Goal: Book appointment/travel/reservation

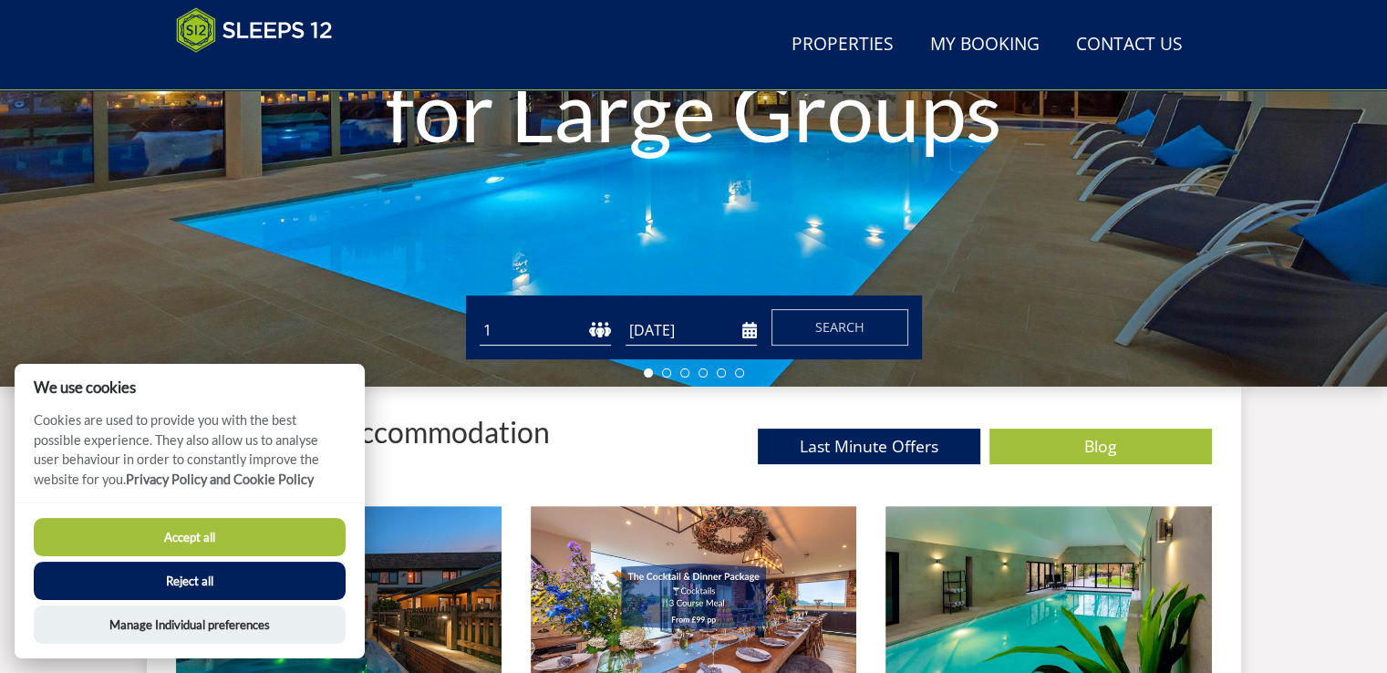
select select "11"
click at [480, 316] on select "1 2 3 4 5 6 7 8 9 10 11 12 13 14 15 16 17 18 19 20 21 22 23 24 25 26 27 28 29 3…" at bounding box center [545, 331] width 131 height 30
click at [179, 577] on button "Reject all" at bounding box center [190, 581] width 312 height 38
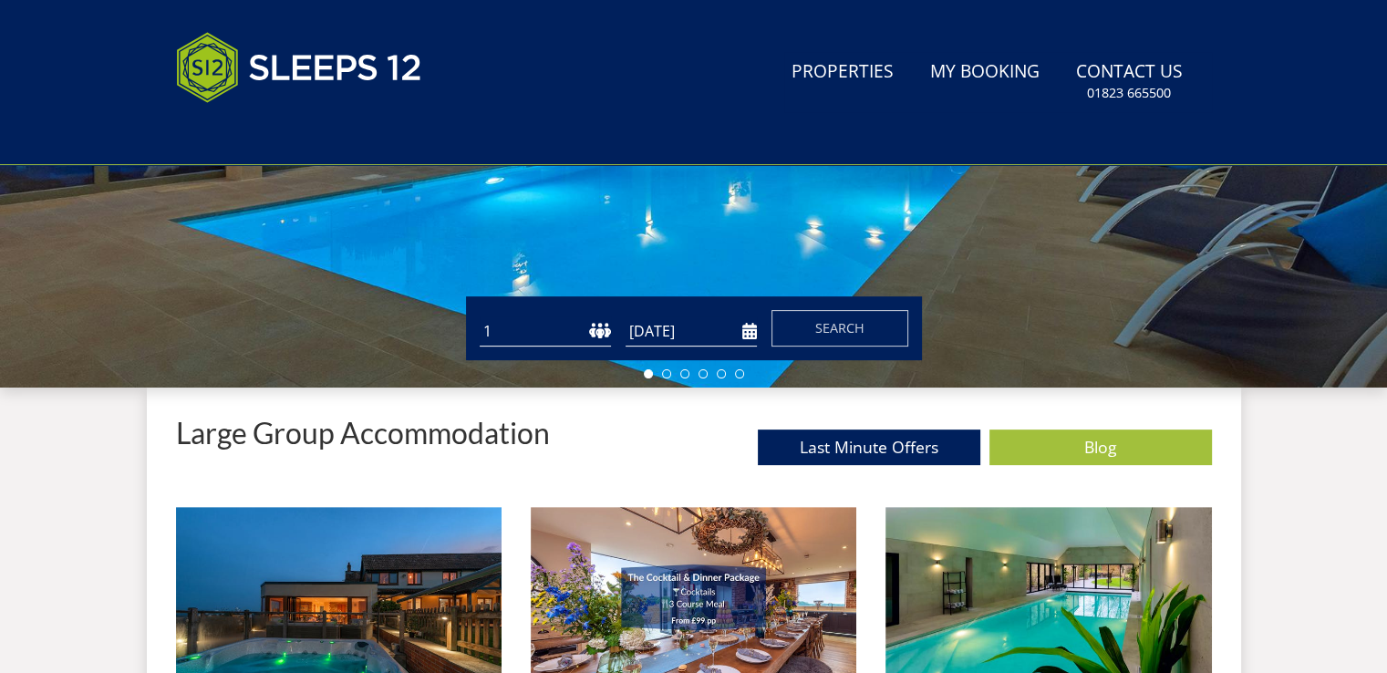
click at [600, 319] on select "1 2 3 4 5 6 7 8 9 10 11 12 13 14 15 16 17 18 19 20 21 22 23 24 25 26 27 28 29 3…" at bounding box center [545, 331] width 131 height 30
select select "12"
click at [480, 316] on select "1 2 3 4 5 6 7 8 9 10 11 12 13 14 15 16 17 18 19 20 21 22 23 24 25 26 27 28 29 3…" at bounding box center [545, 331] width 131 height 30
click at [697, 327] on input "[DATE]" at bounding box center [691, 331] width 131 height 30
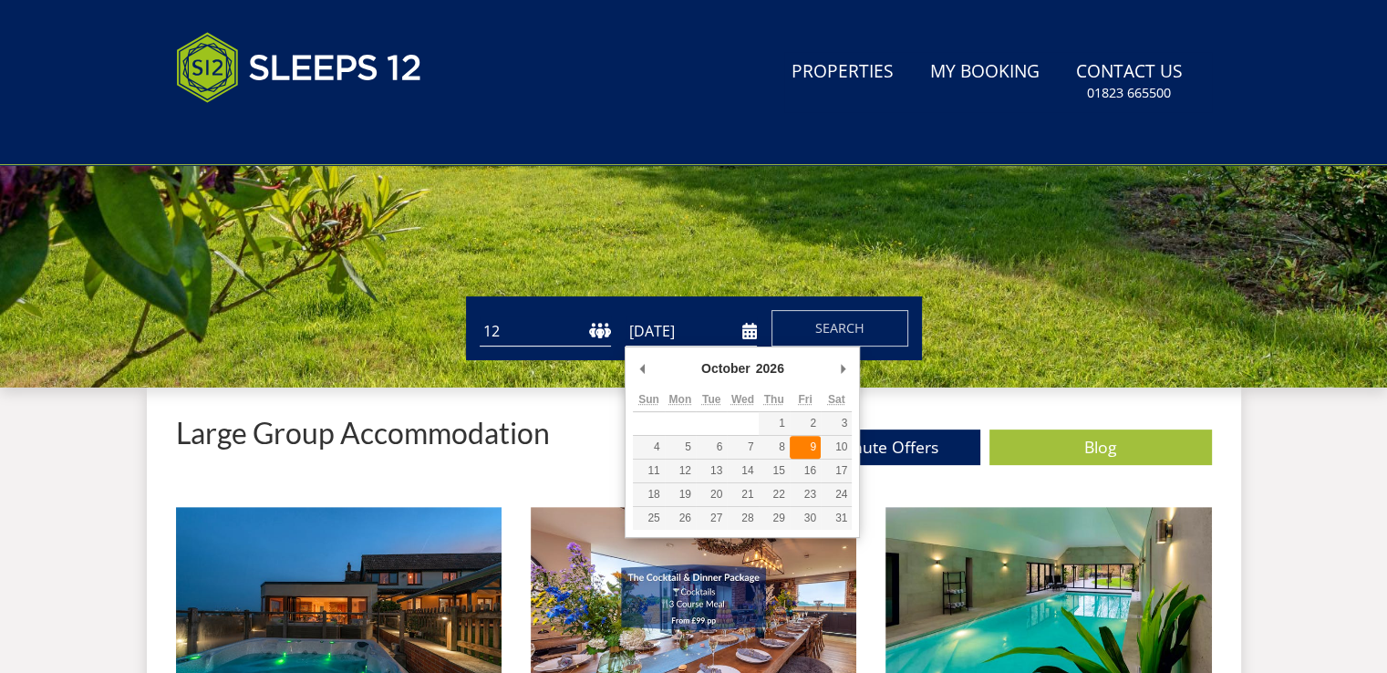
type input "[DATE]"
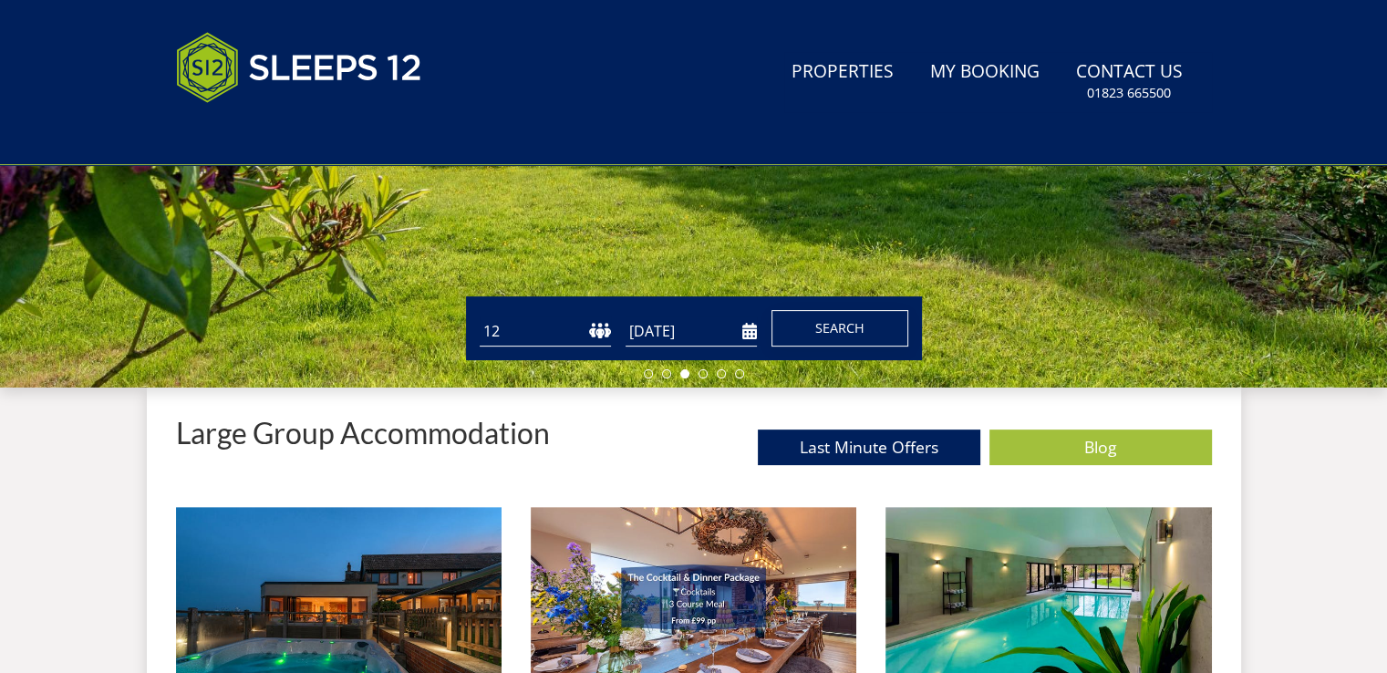
click at [844, 326] on span "Search" at bounding box center [839, 327] width 49 height 17
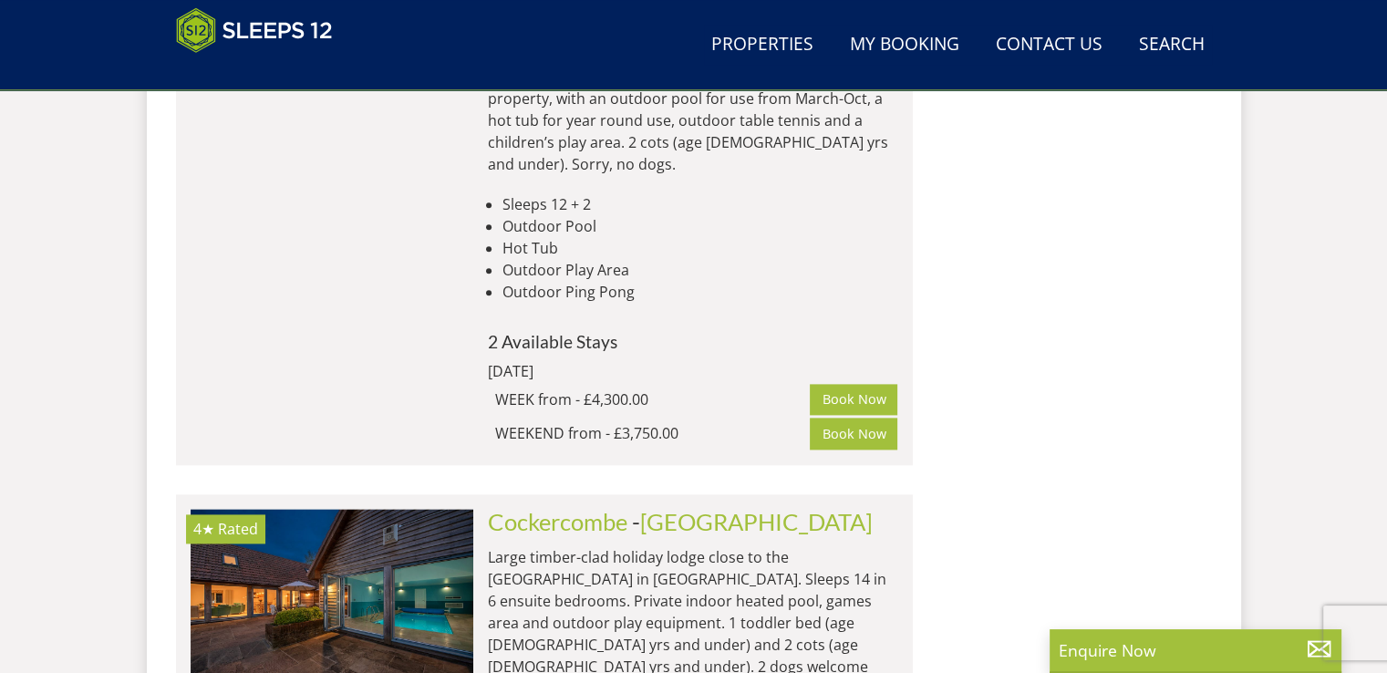
scroll to position [9227, 0]
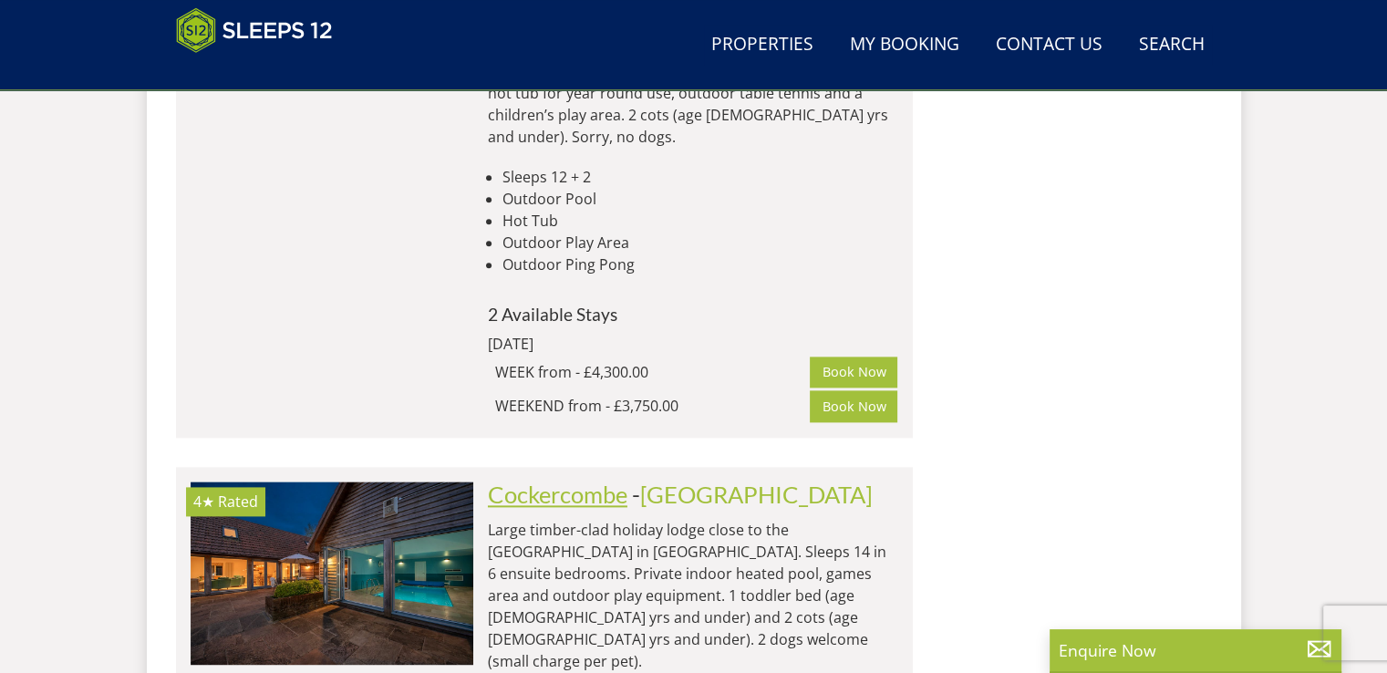
click at [623, 481] on link "Cockercombe" at bounding box center [558, 494] width 140 height 27
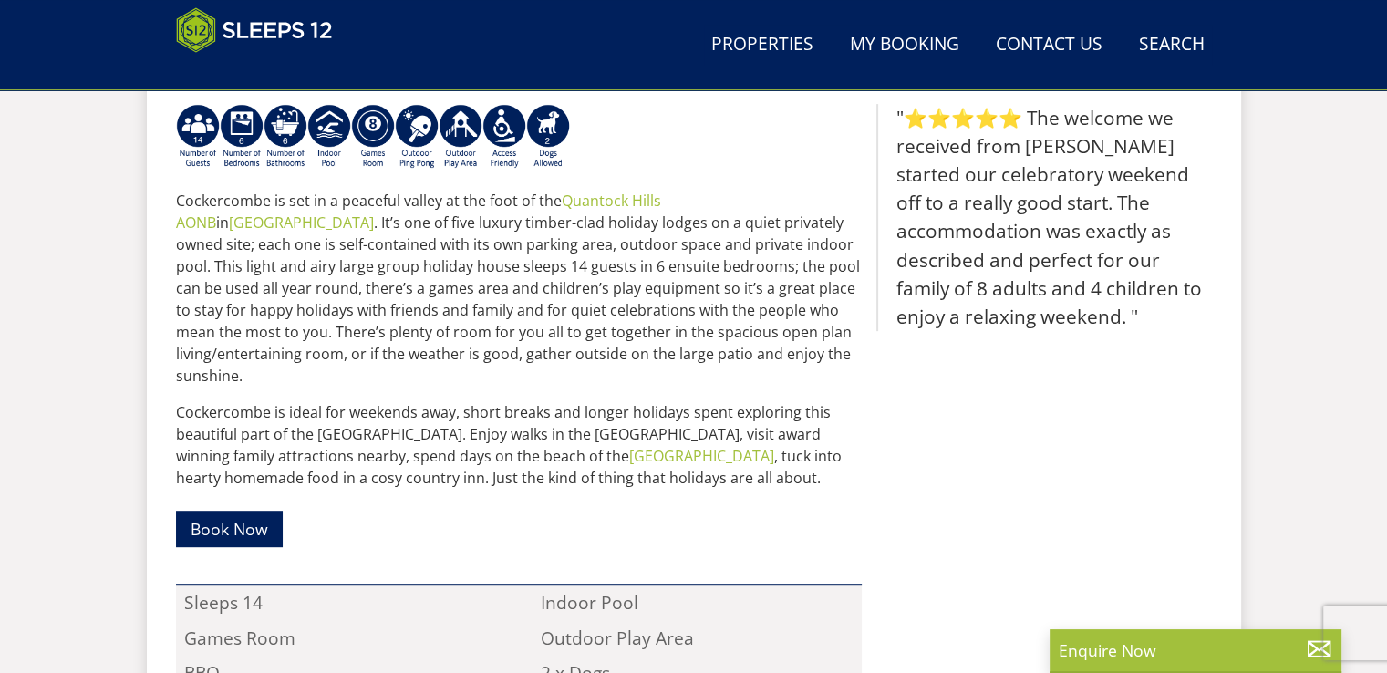
scroll to position [988, 0]
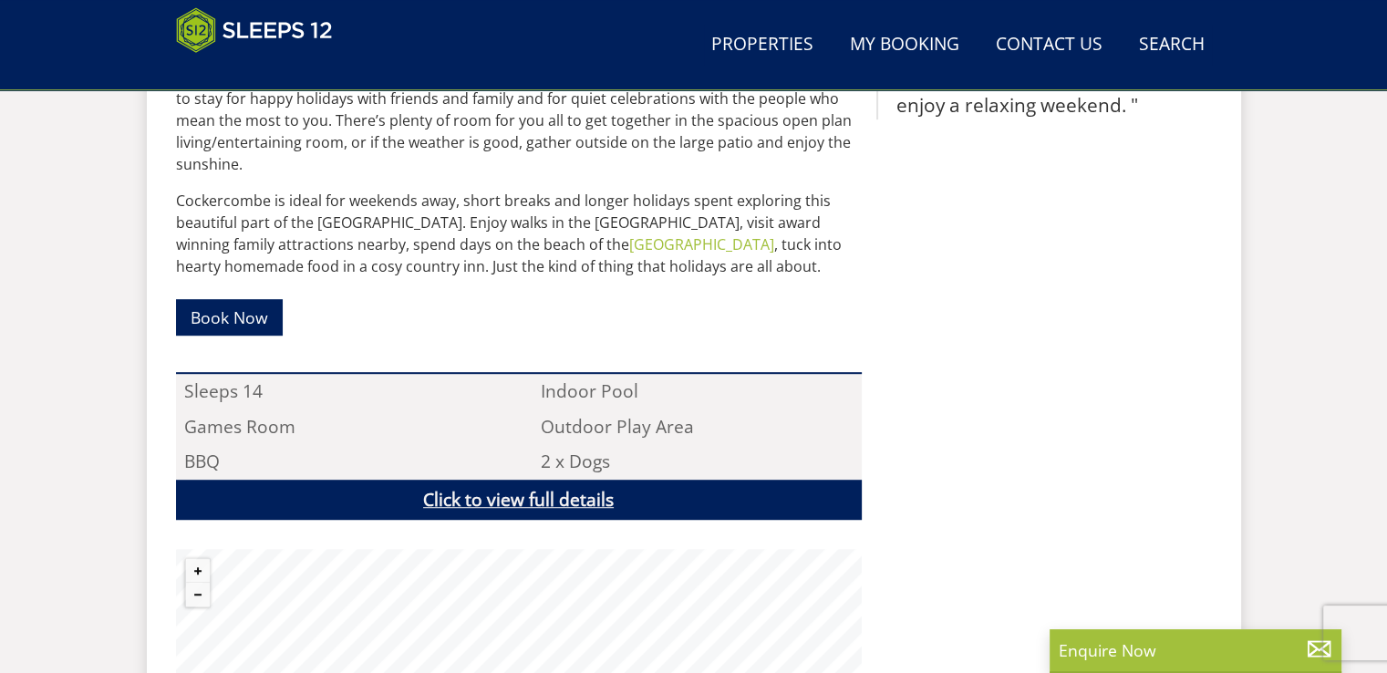
click at [584, 480] on link "Click to view full details" at bounding box center [519, 500] width 686 height 41
click at [584, 473] on ul "Sleeps 14 Indoor Pool Games Room Outdoor Play Area BBQ 2 x Dogs Ratings & Award…" at bounding box center [519, 446] width 686 height 148
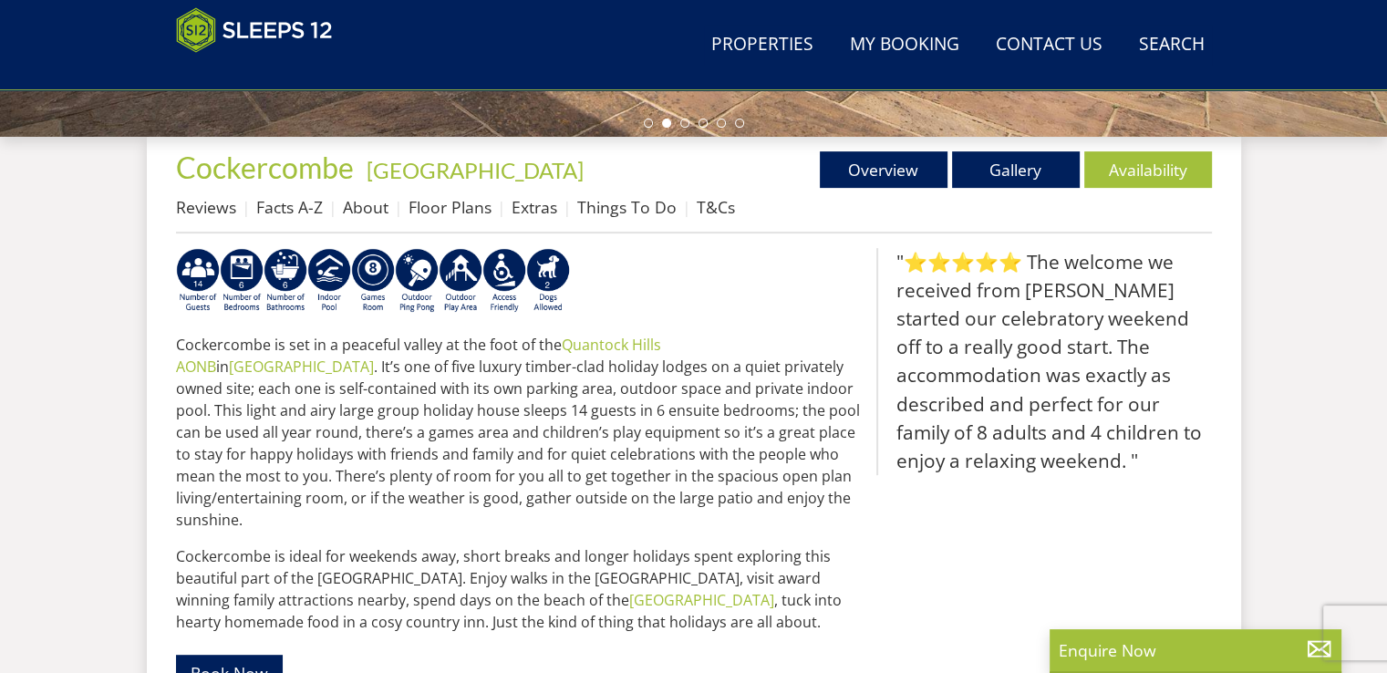
scroll to position [623, 0]
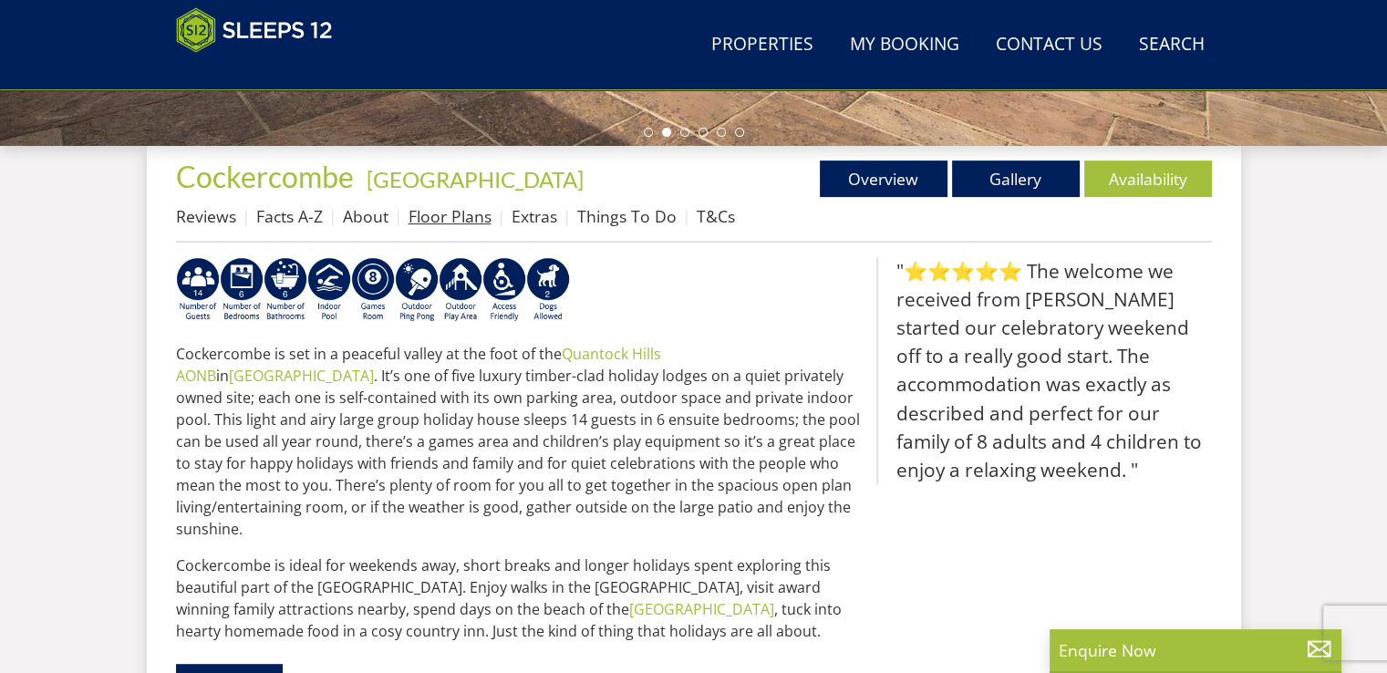
click at [461, 212] on link "Floor Plans" at bounding box center [450, 216] width 83 height 22
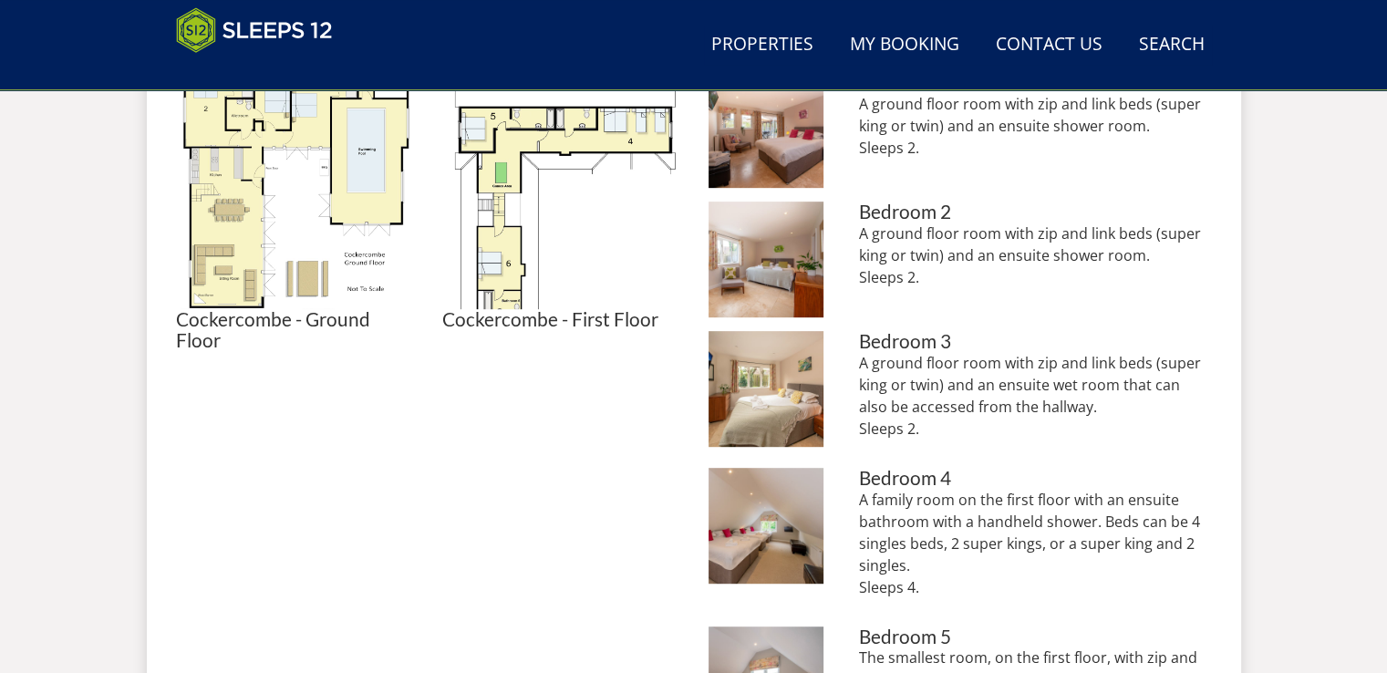
scroll to position [635, 0]
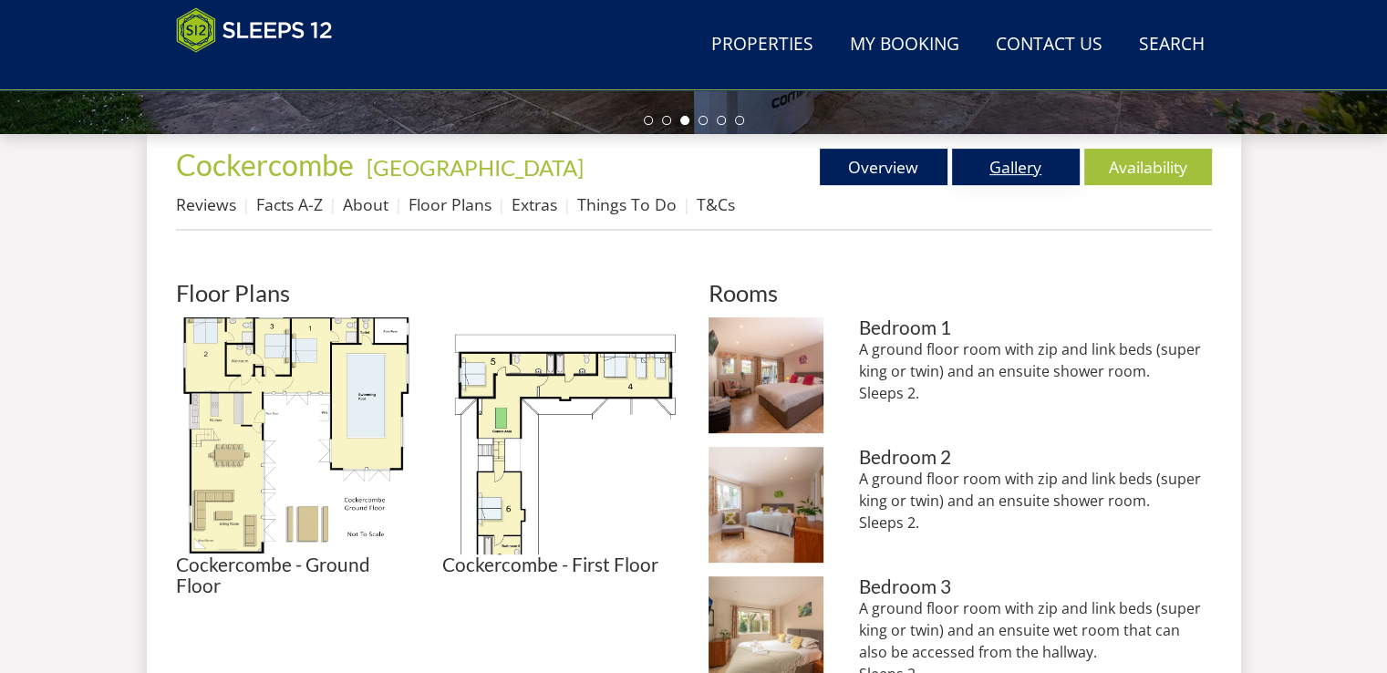
click at [1030, 153] on link "Gallery" at bounding box center [1016, 167] width 128 height 36
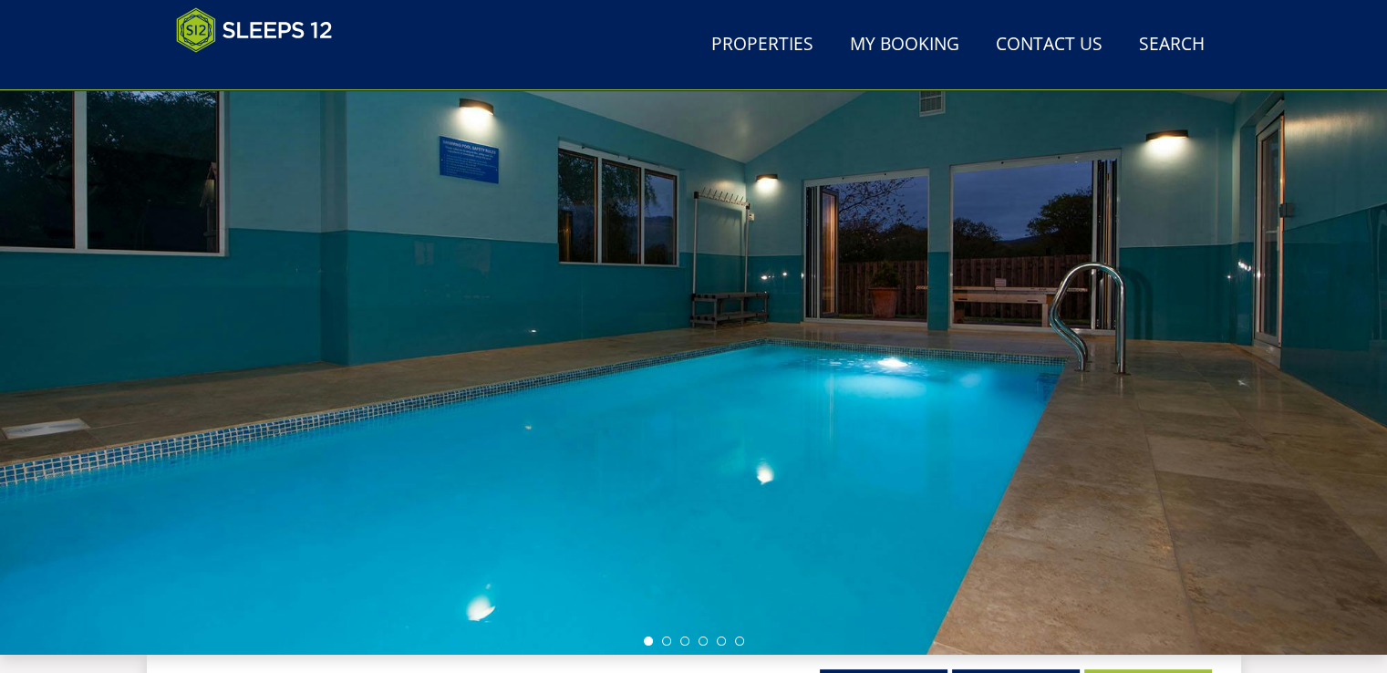
scroll to position [91, 0]
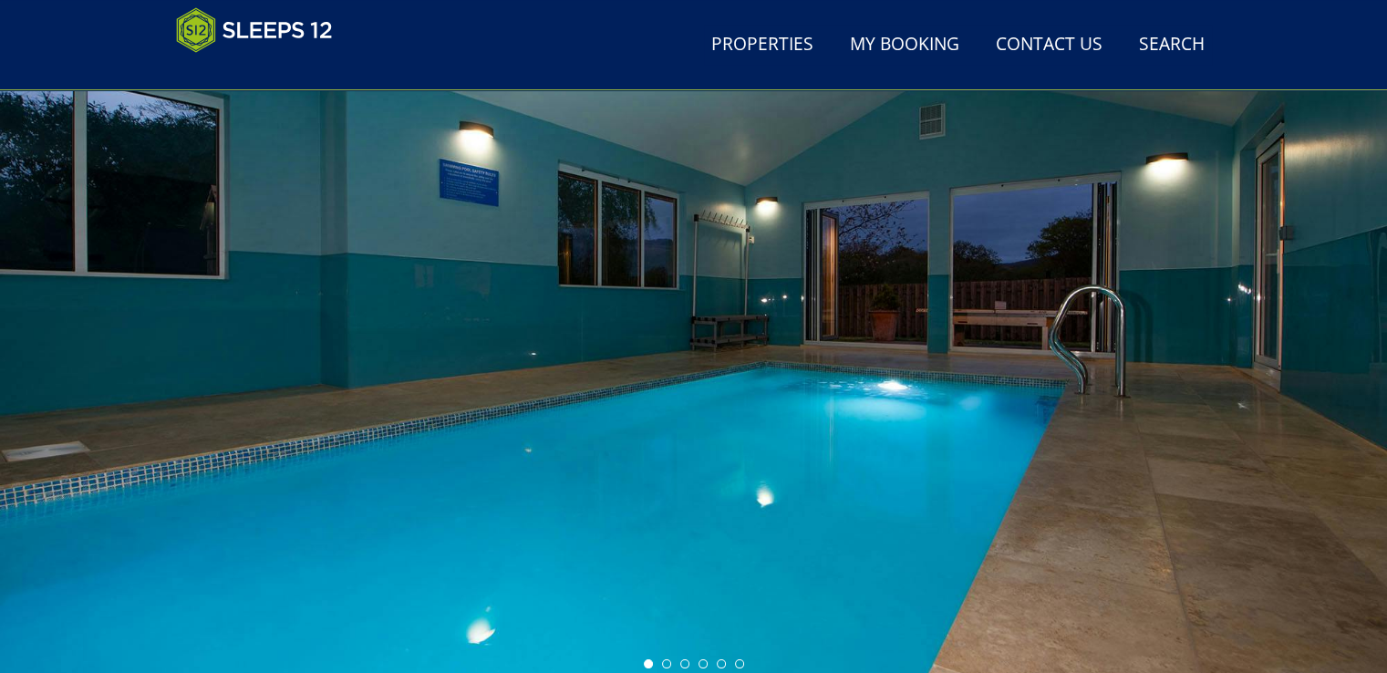
click at [1210, 388] on div at bounding box center [693, 358] width 1387 height 638
click at [662, 663] on li at bounding box center [666, 663] width 9 height 9
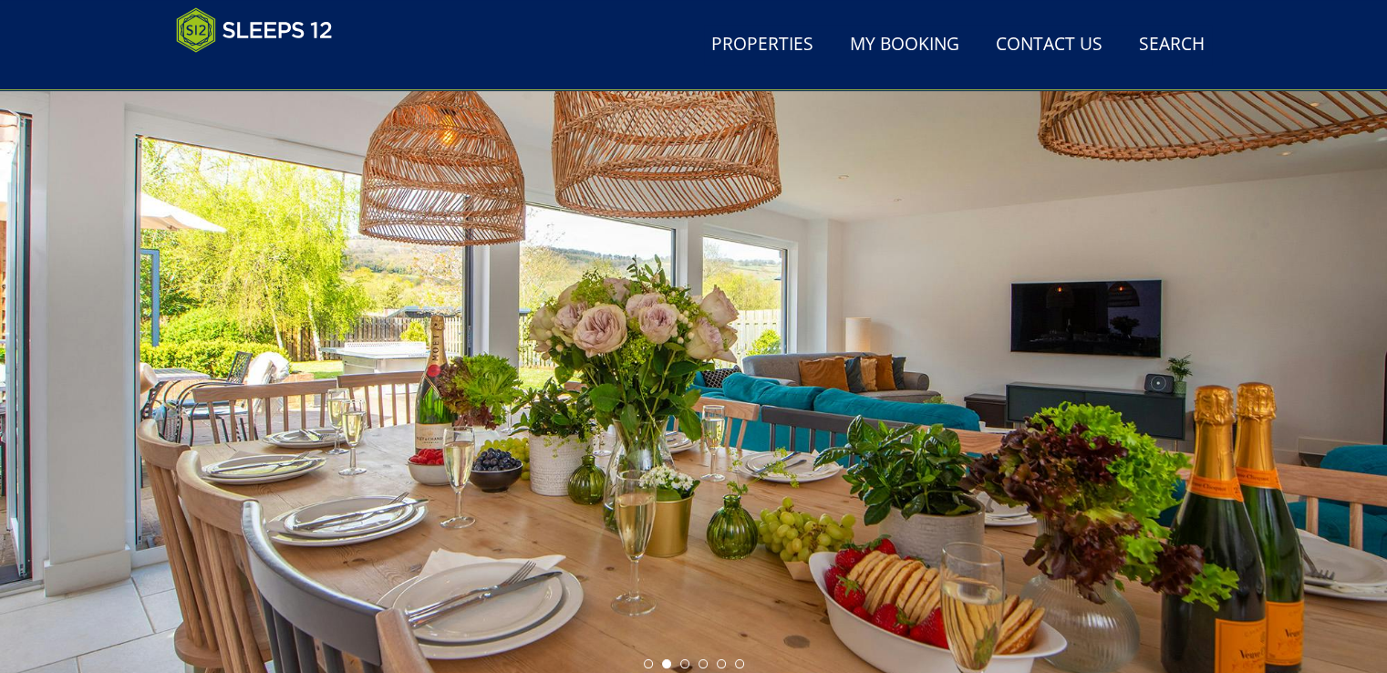
click at [686, 657] on div at bounding box center [693, 358] width 1387 height 638
click at [686, 659] on li at bounding box center [684, 663] width 9 height 9
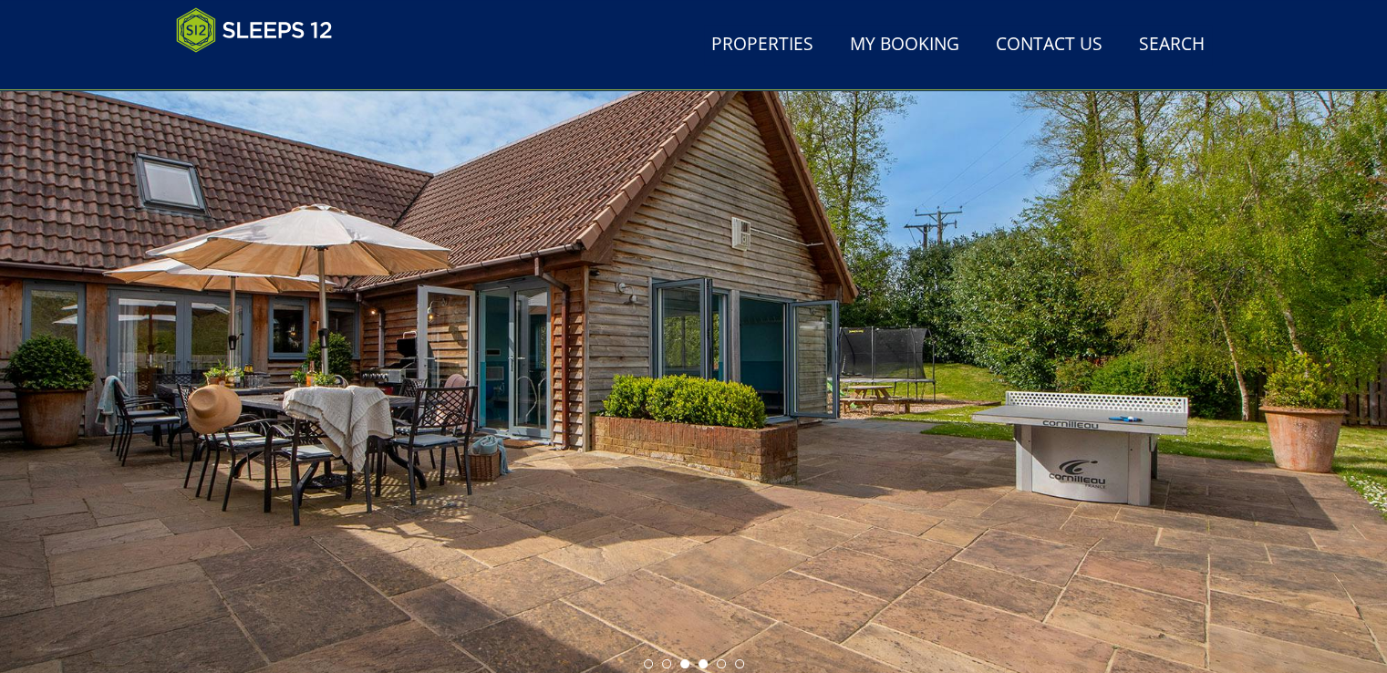
click at [702, 661] on li at bounding box center [703, 663] width 9 height 9
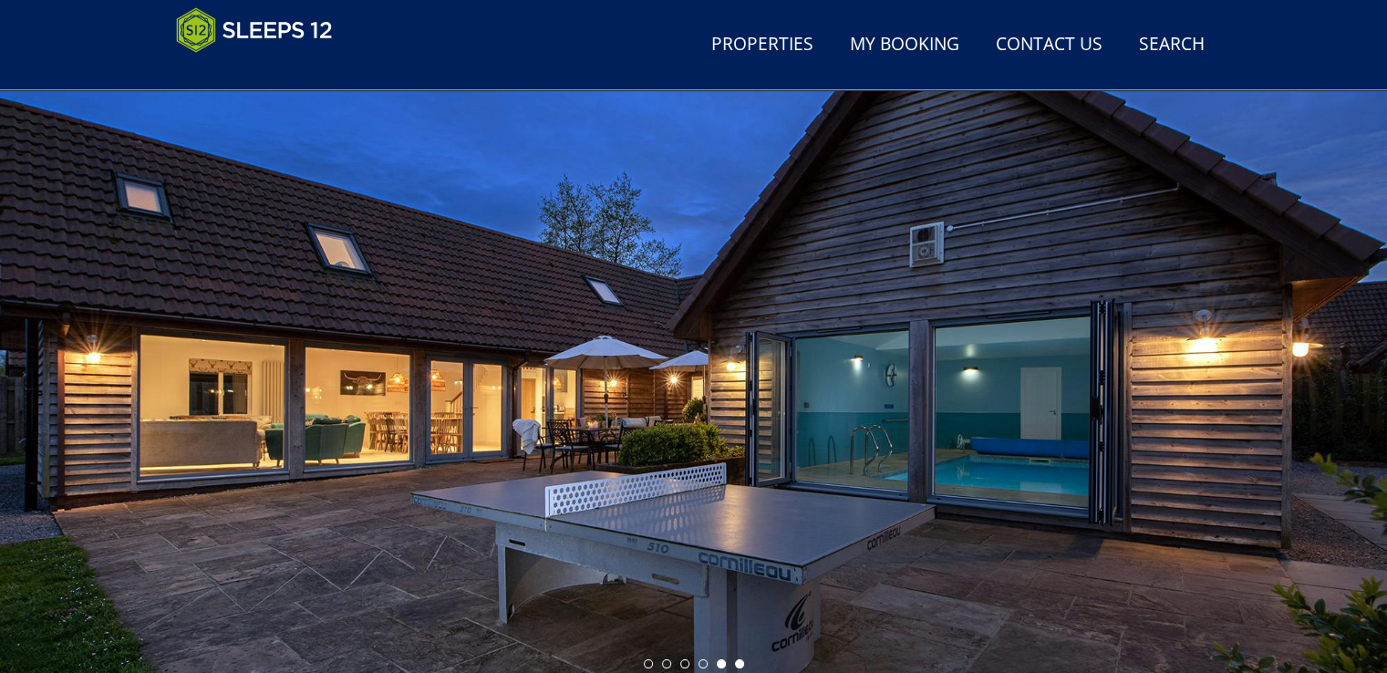
click at [739, 661] on li at bounding box center [739, 663] width 9 height 9
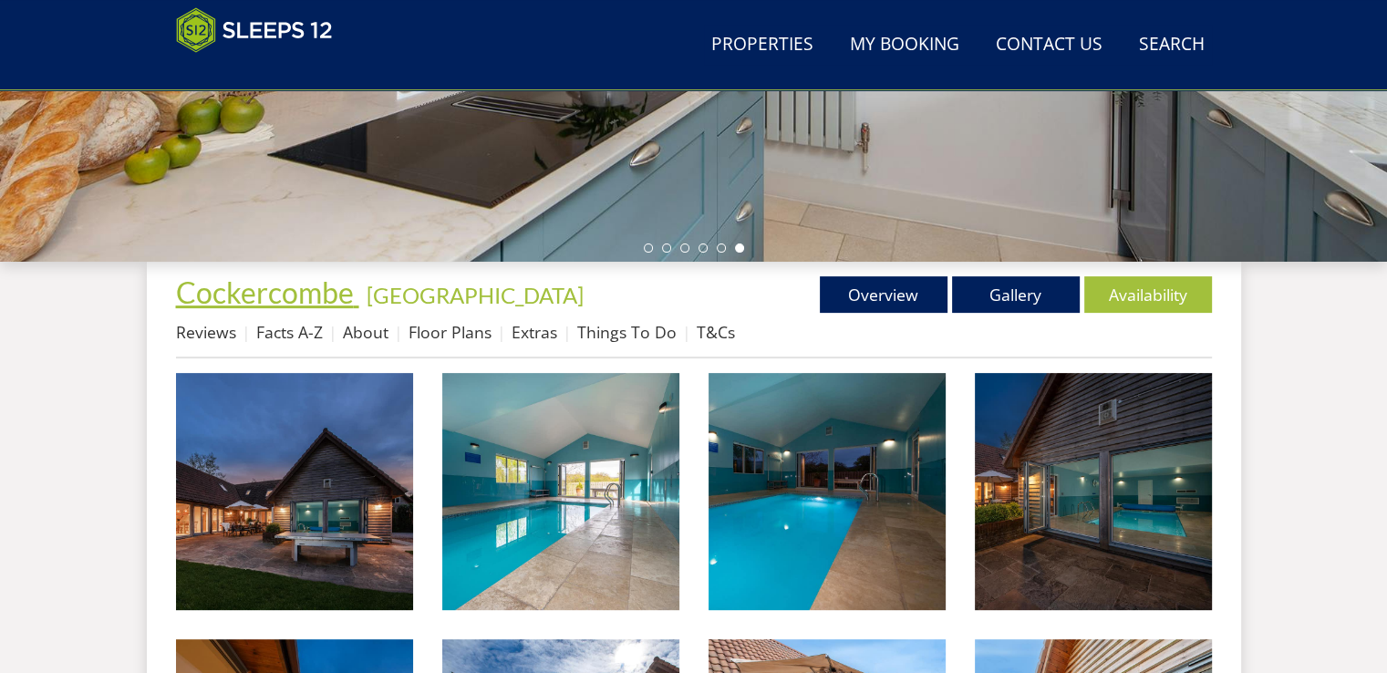
scroll to position [547, 0]
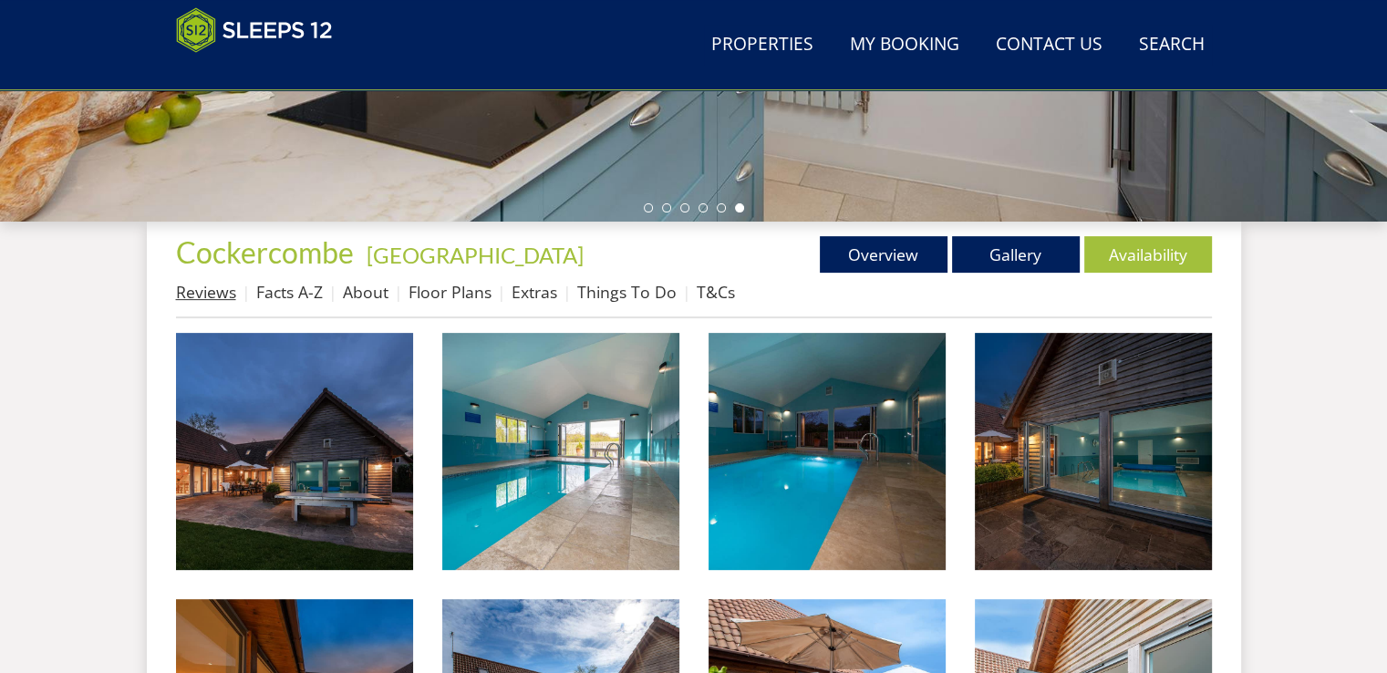
click at [213, 289] on link "Reviews" at bounding box center [206, 292] width 60 height 22
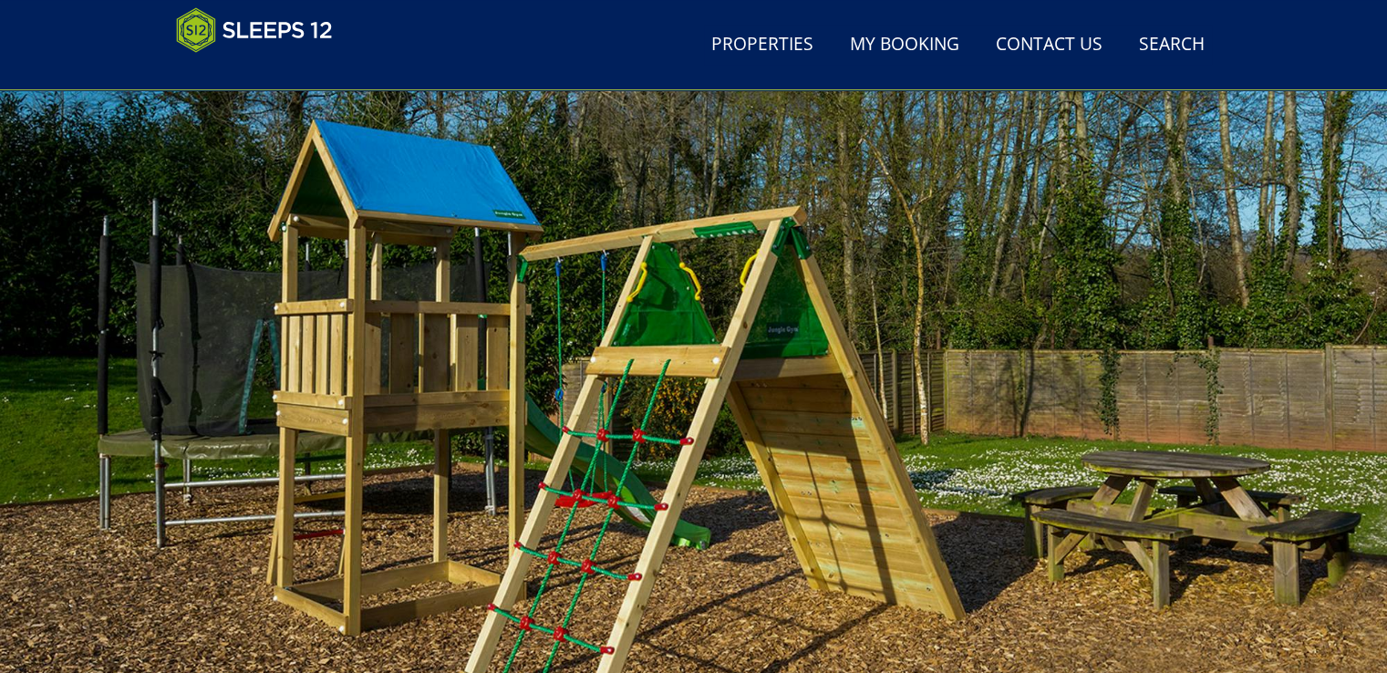
scroll to position [547, 0]
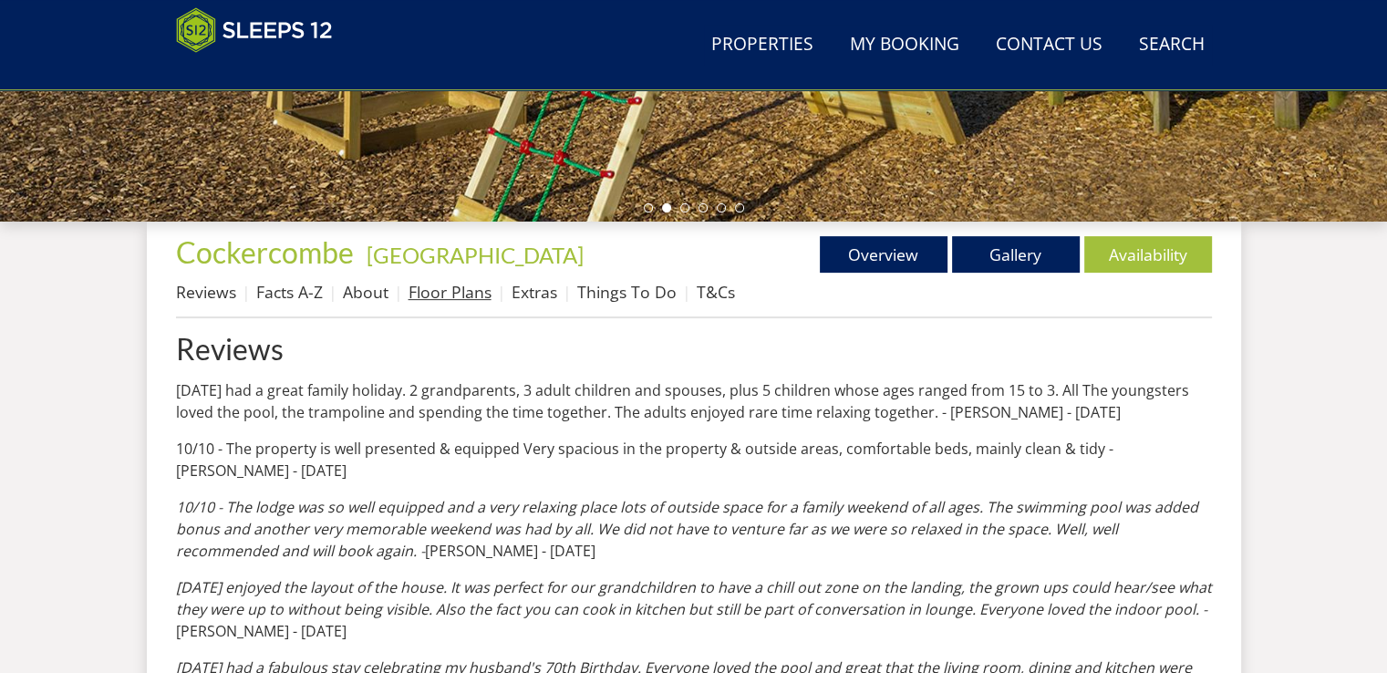
click at [437, 289] on link "Floor Plans" at bounding box center [450, 292] width 83 height 22
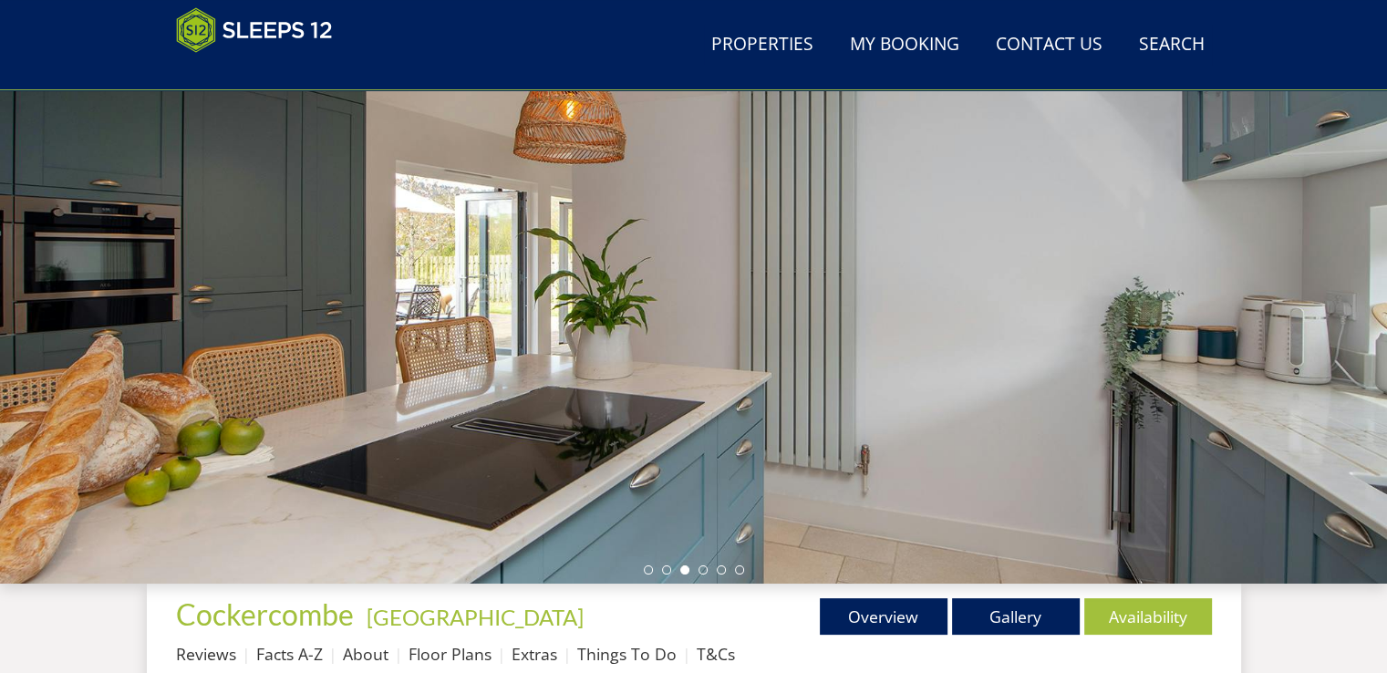
scroll to position [182, 0]
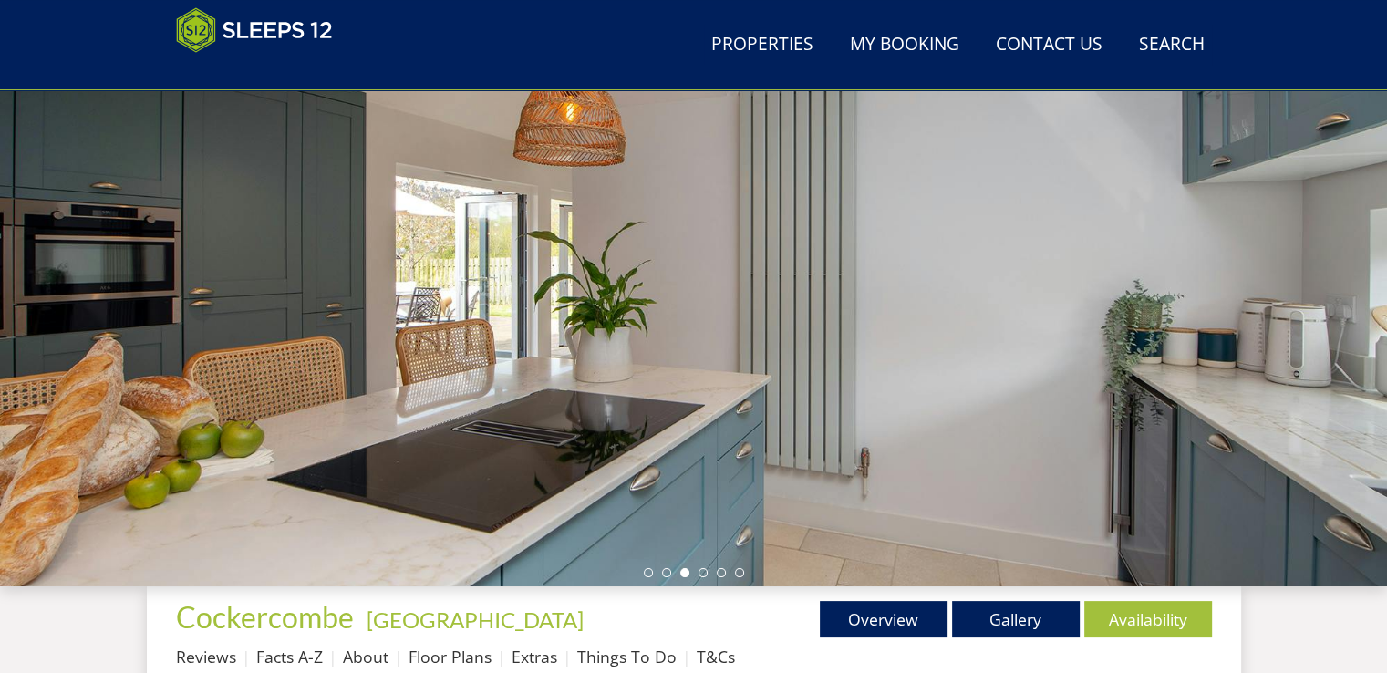
click at [762, 306] on div at bounding box center [693, 267] width 1387 height 638
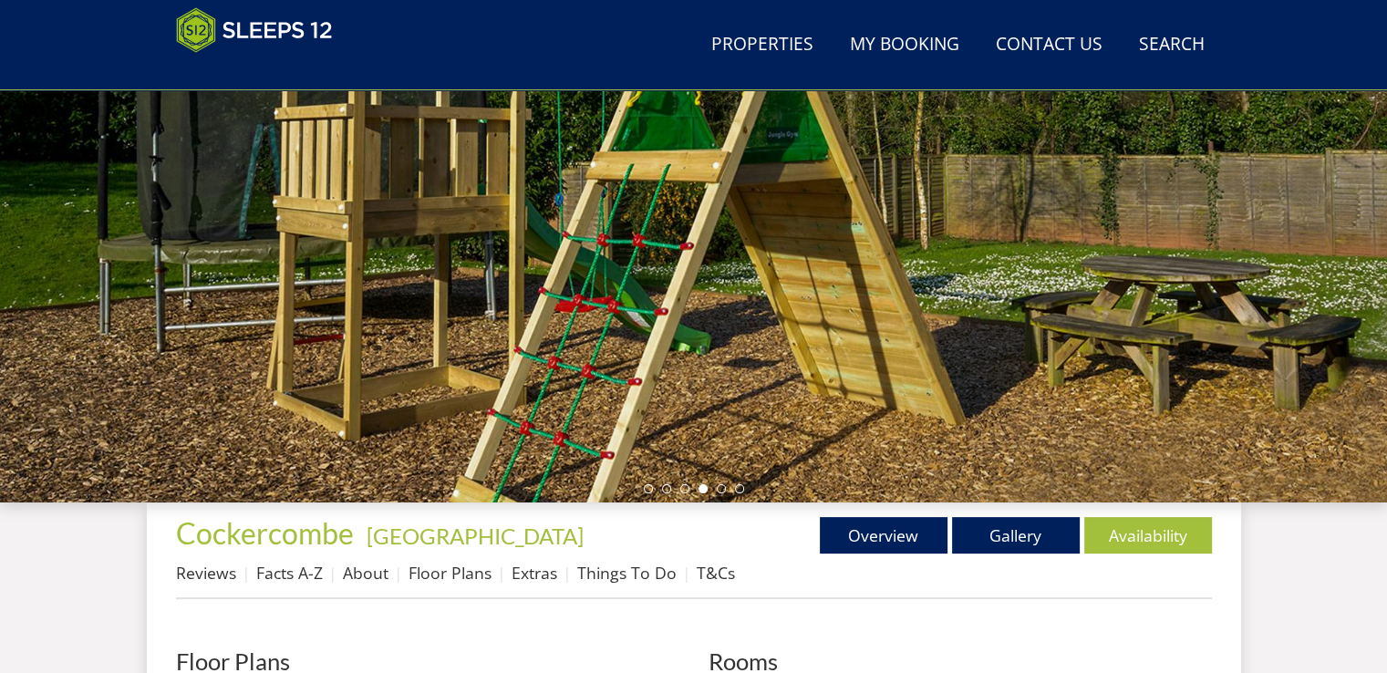
scroll to position [0, 0]
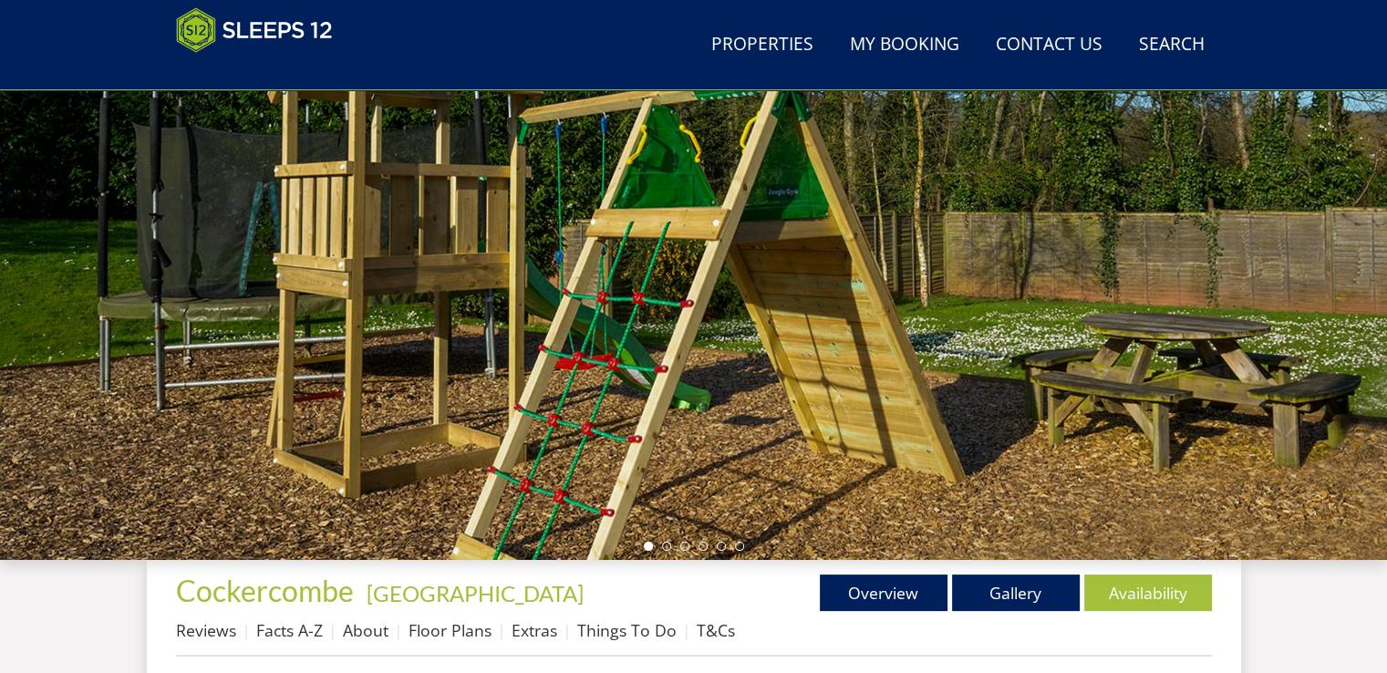
scroll to position [182, 0]
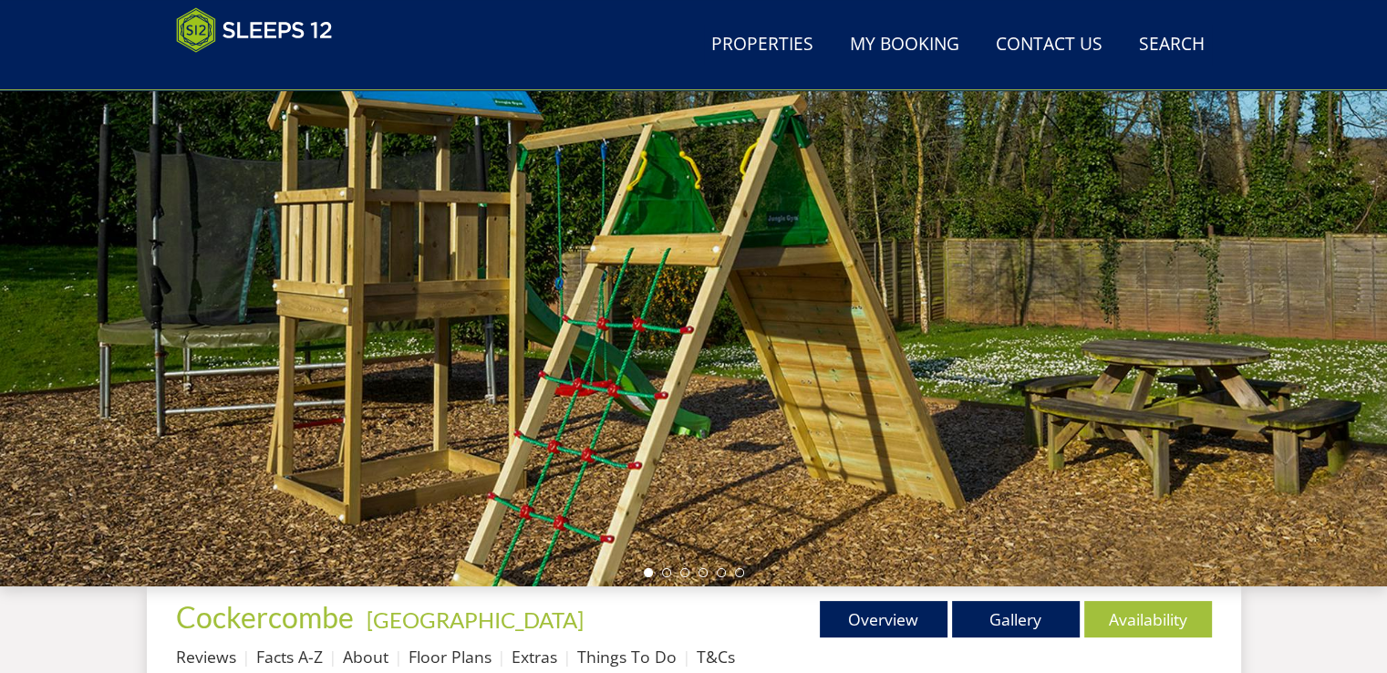
scroll to position [547, 0]
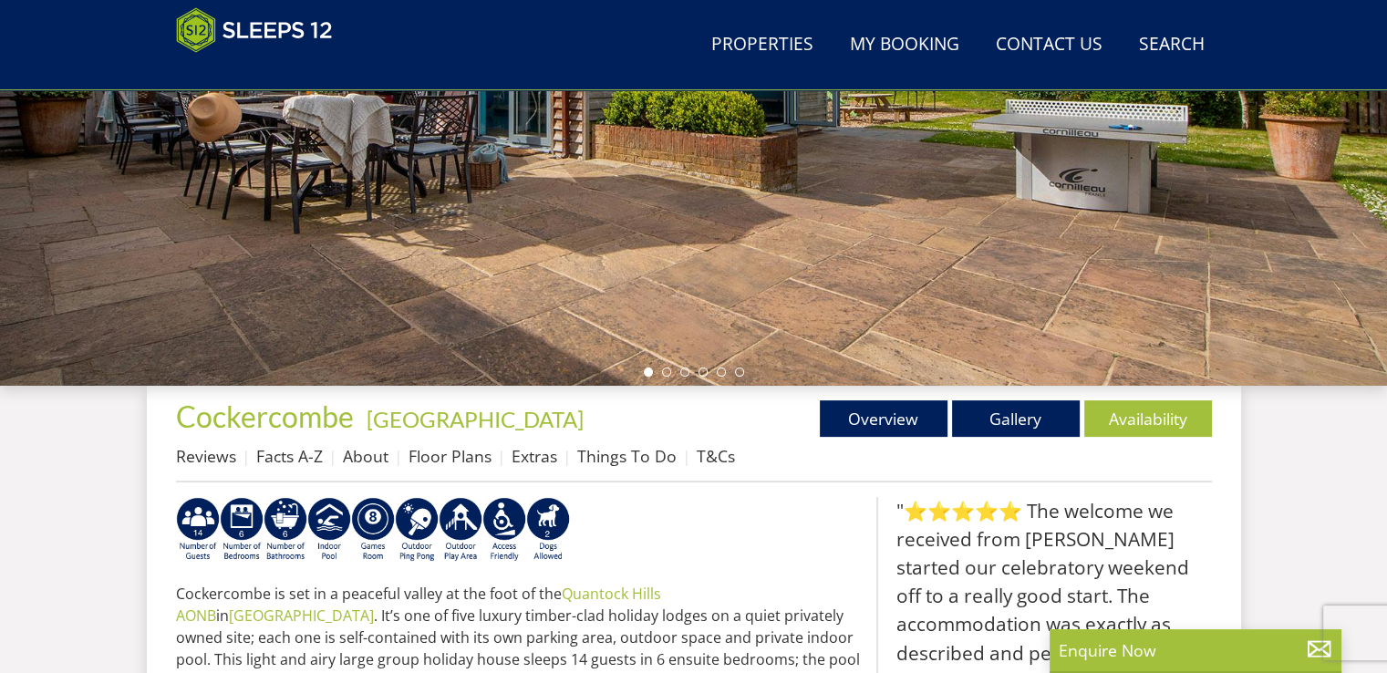
scroll to position [349, 0]
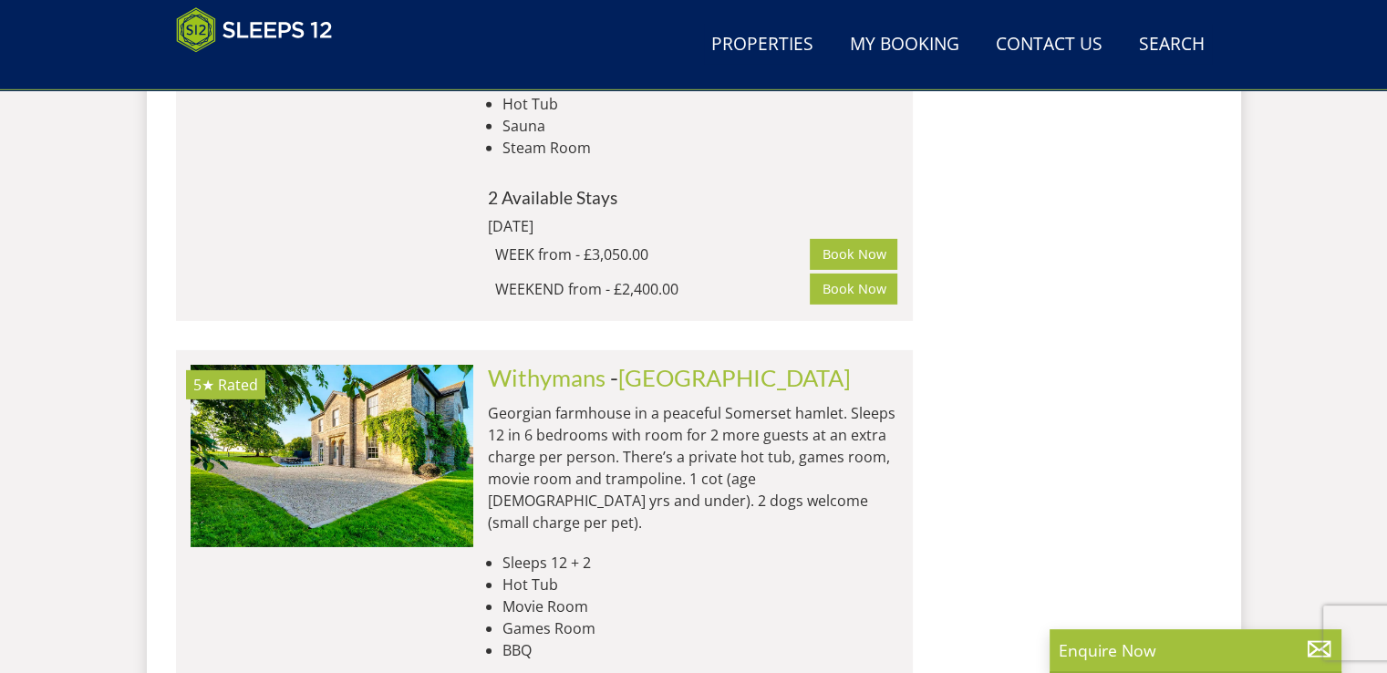
scroll to position [5761, 0]
click at [604, 365] on link "Withymans" at bounding box center [547, 378] width 118 height 27
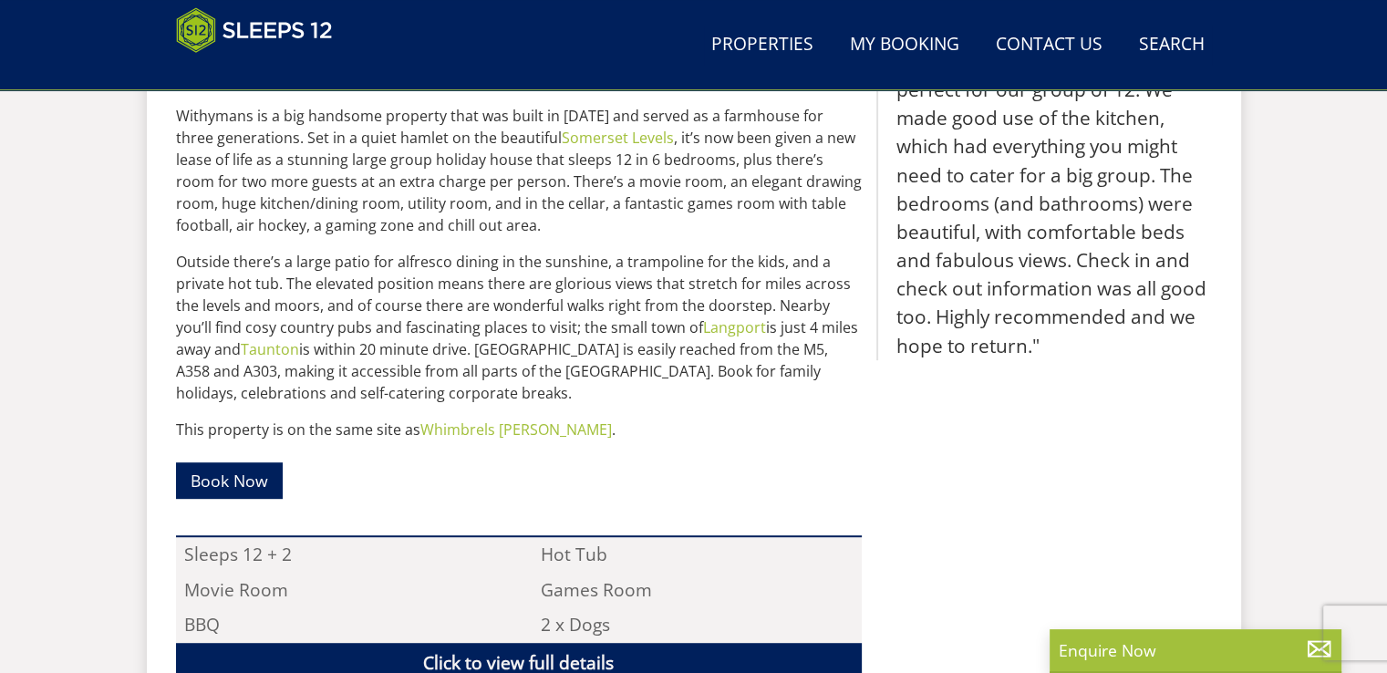
scroll to position [624, 0]
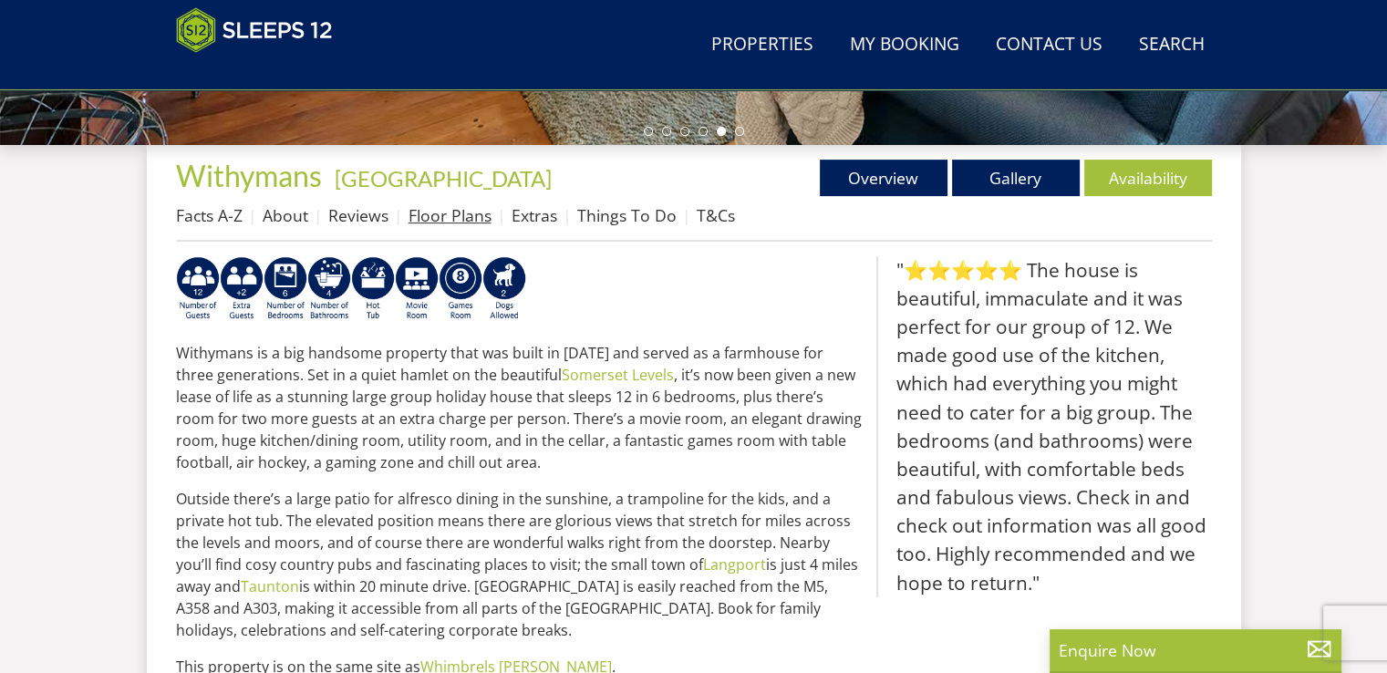
click at [460, 214] on link "Floor Plans" at bounding box center [450, 215] width 83 height 22
click at [460, 215] on link "Floor Plans" at bounding box center [450, 215] width 83 height 22
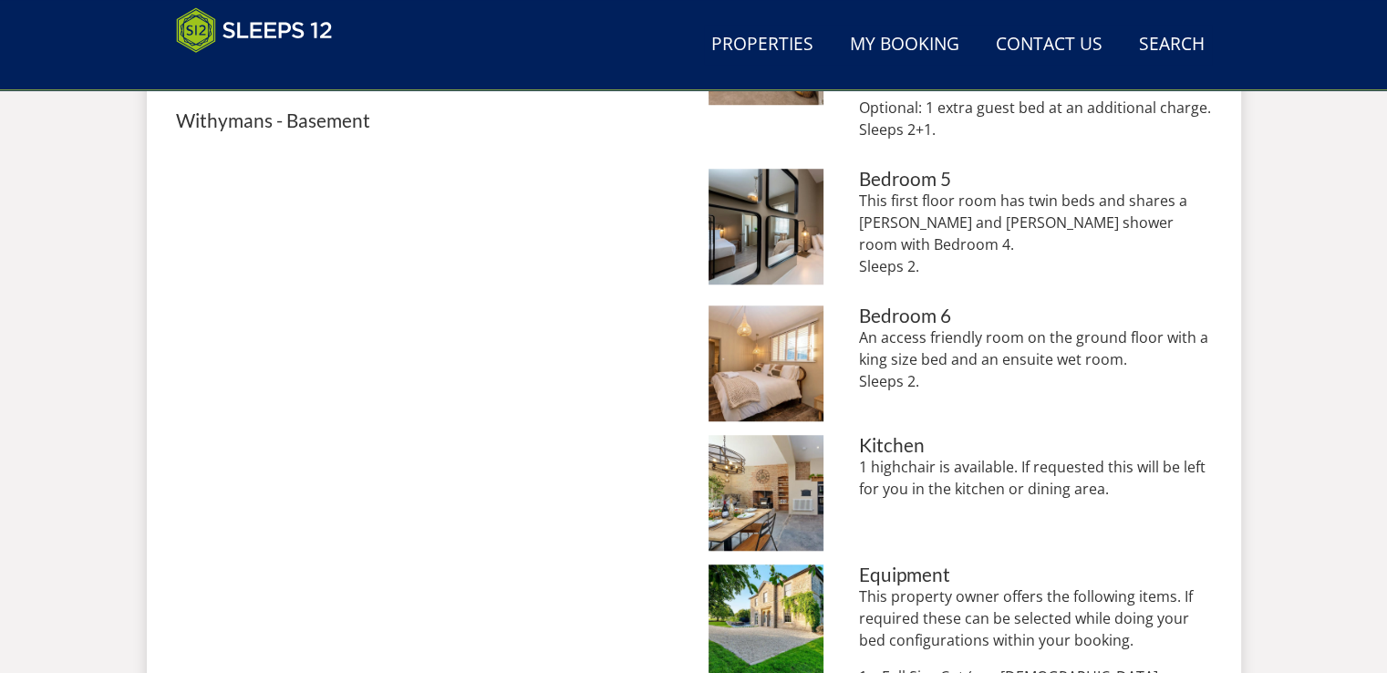
scroll to position [1368, 0]
